Goal: Task Accomplishment & Management: Manage account settings

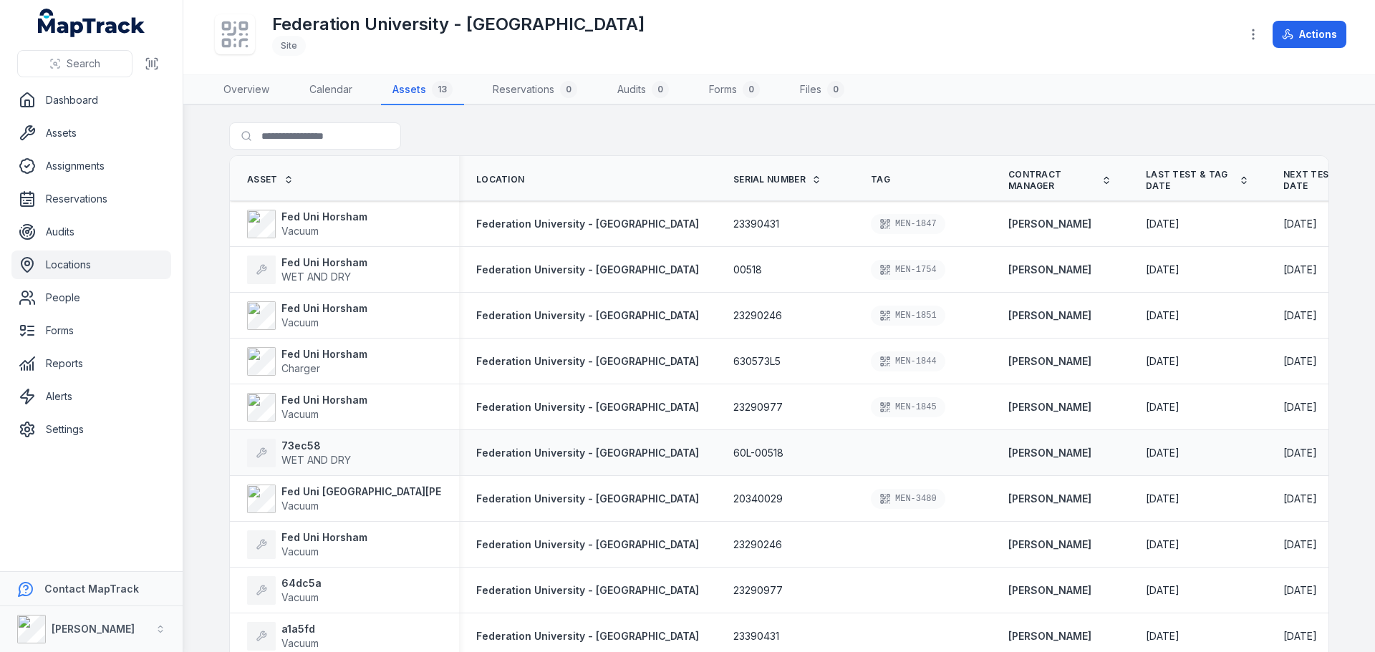
scroll to position [72, 0]
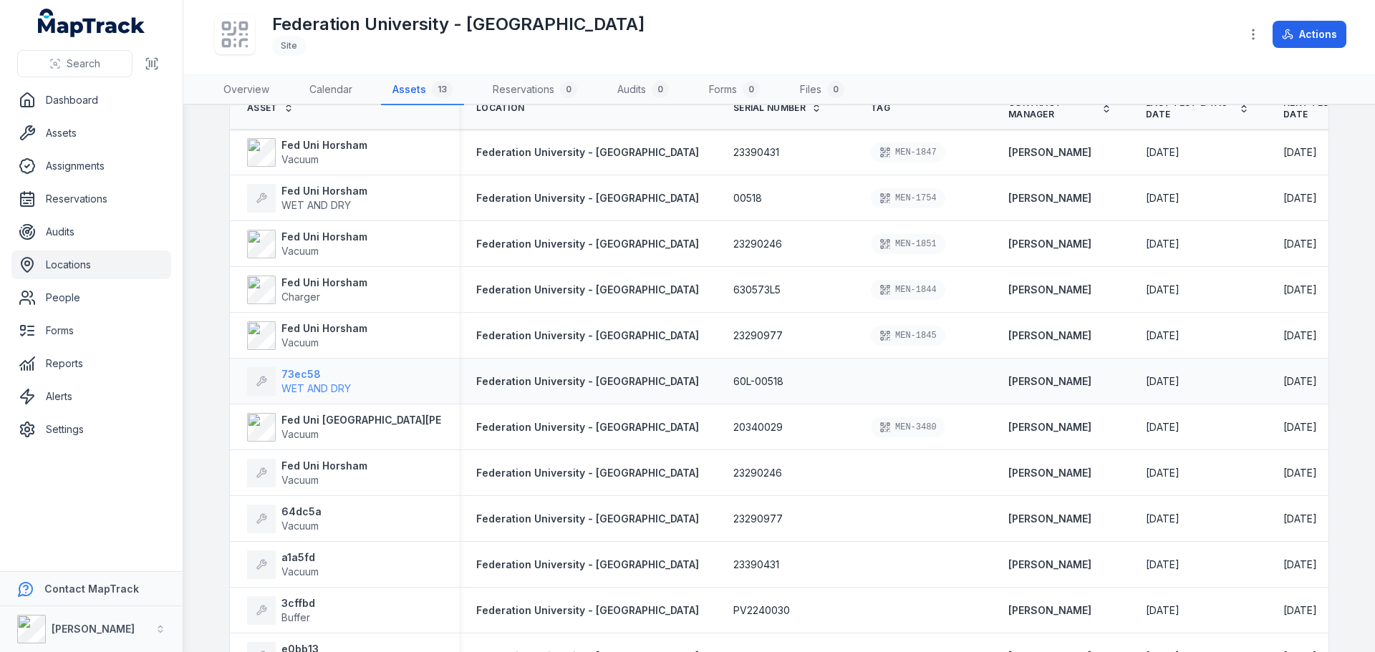
click at [319, 387] on span "WET AND DRY" at bounding box center [315, 388] width 69 height 12
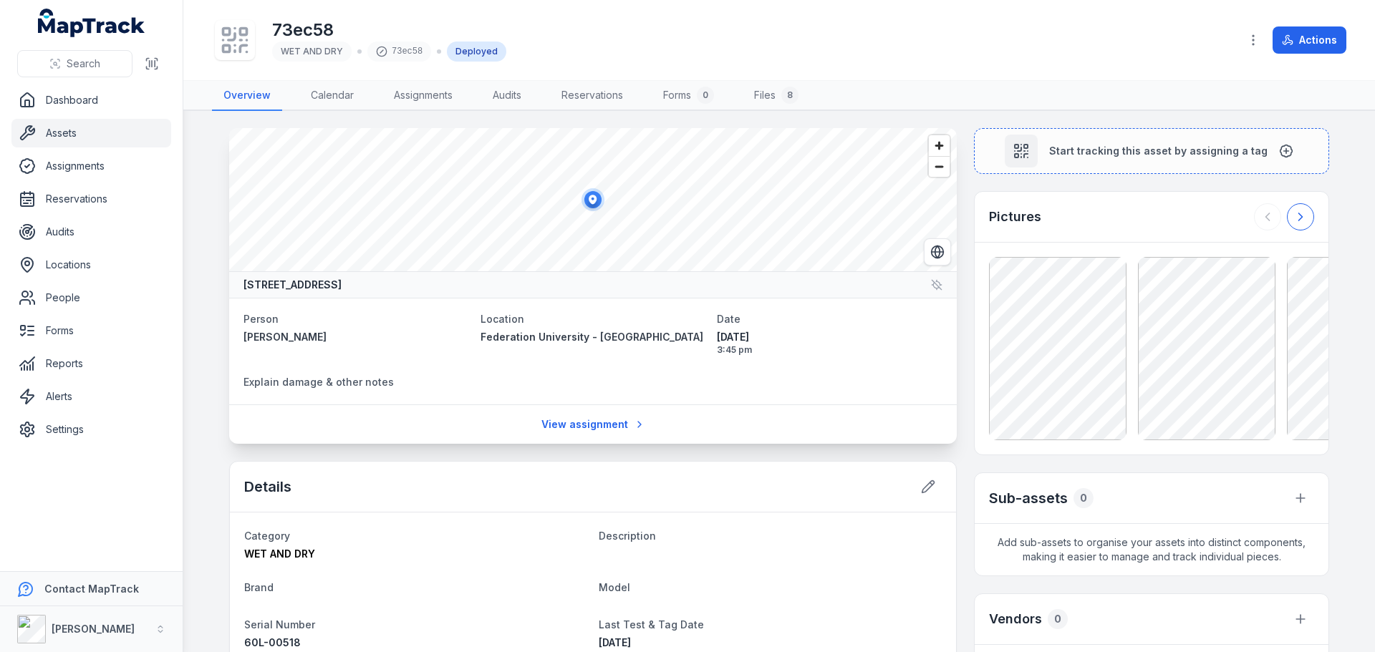
click at [1299, 219] on icon at bounding box center [1301, 216] width 4 height 7
click at [757, 93] on link "Files 8" at bounding box center [776, 96] width 67 height 30
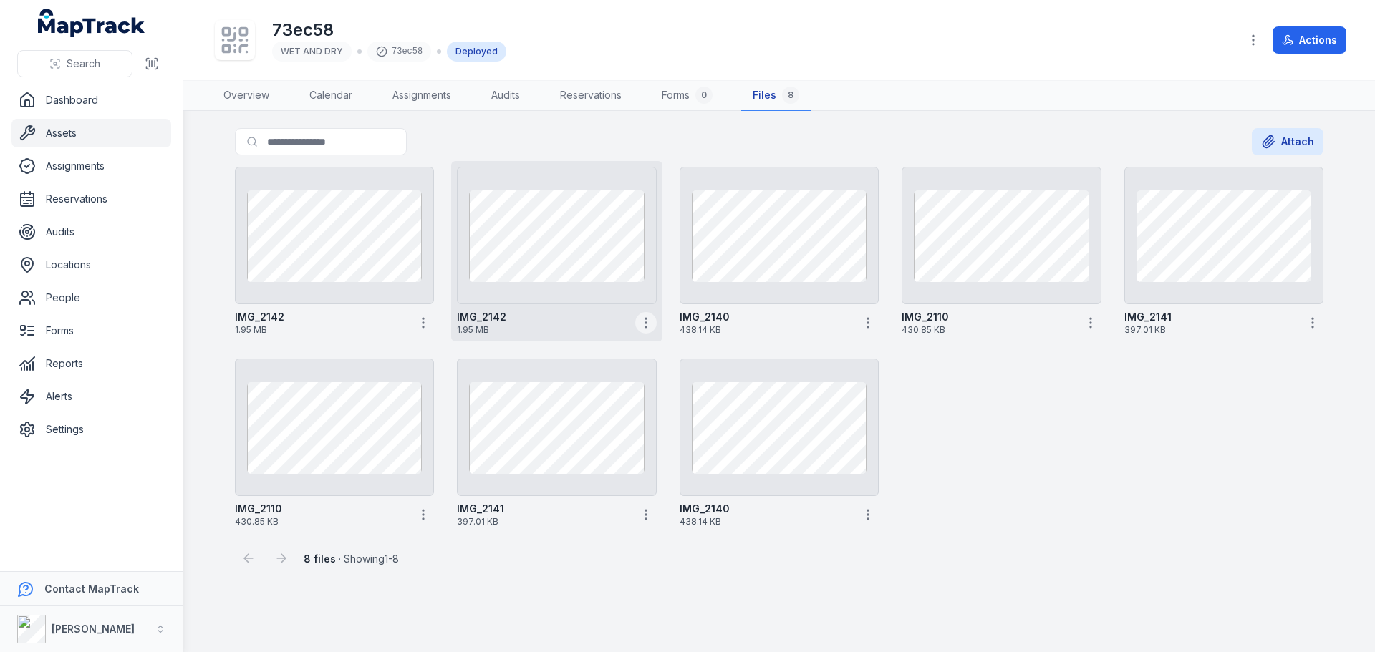
click at [639, 324] on icon "button" at bounding box center [646, 323] width 14 height 14
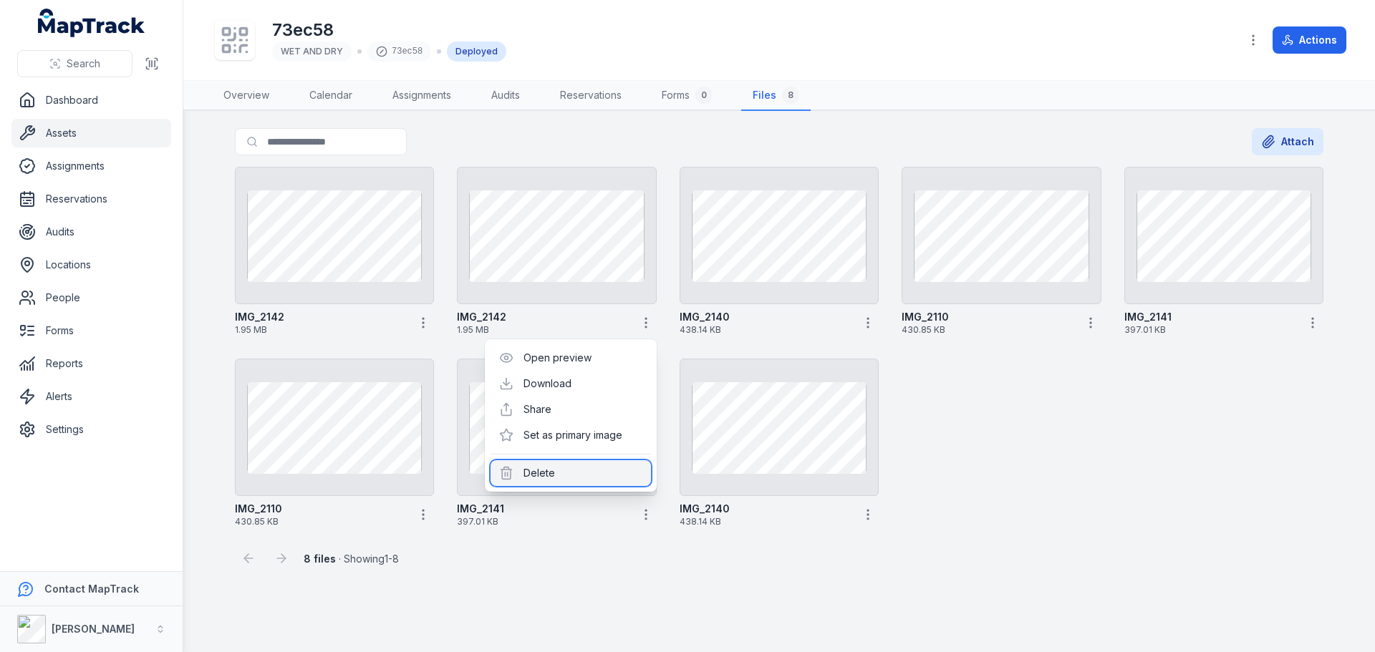
click at [566, 468] on div "Delete" at bounding box center [571, 474] width 160 height 26
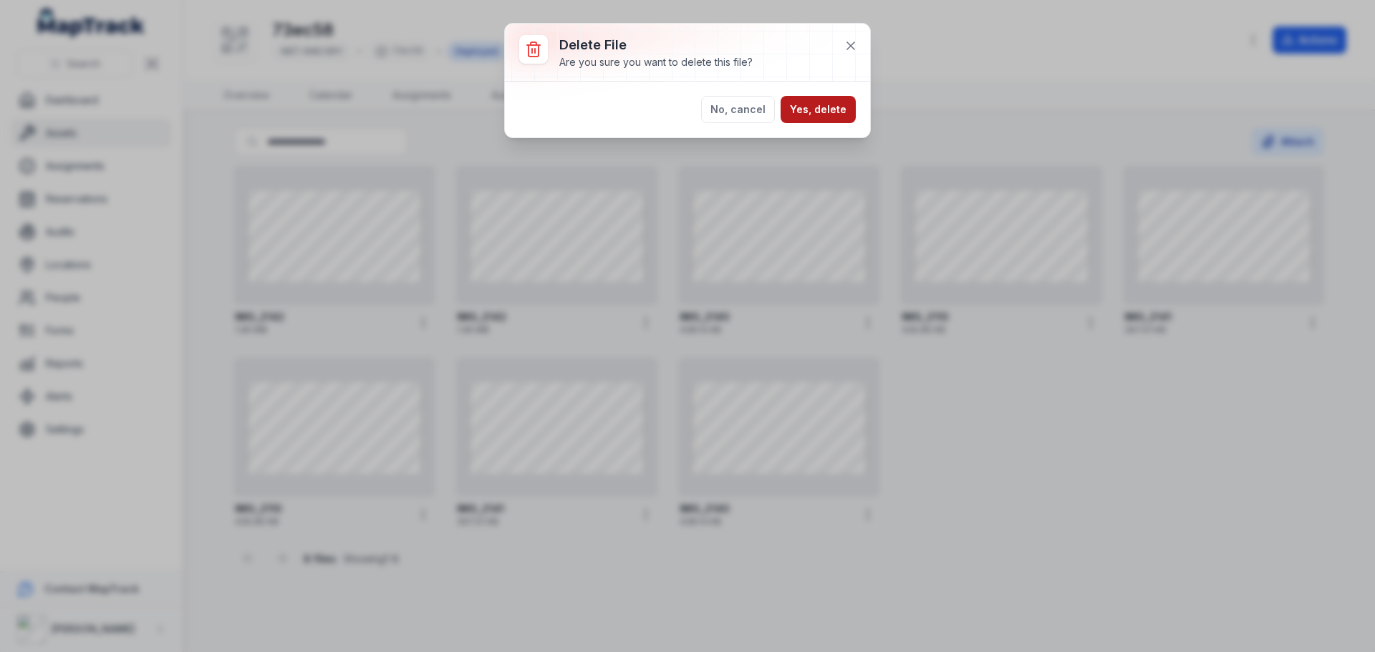
click at [825, 109] on button "Yes, delete" at bounding box center [818, 109] width 75 height 27
